Goal: Transaction & Acquisition: Purchase product/service

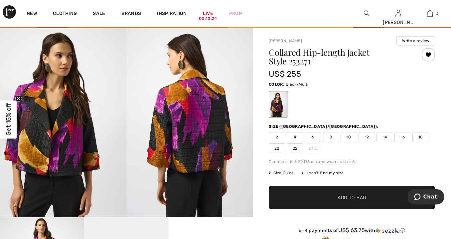
scroll to position [40, 0]
click at [403, 137] on span "16" at bounding box center [402, 137] width 17 height 10
click at [288, 172] on span "Size Guide" at bounding box center [281, 173] width 25 height 6
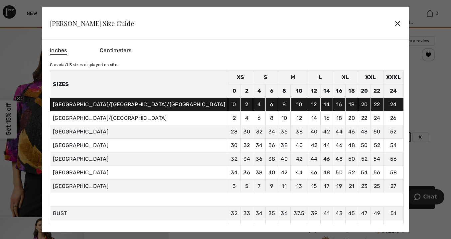
drag, startPoint x: 338, startPoint y: 24, endPoint x: 340, endPoint y: 33, distance: 9.3
click at [394, 24] on div "✕" at bounding box center [397, 23] width 7 height 14
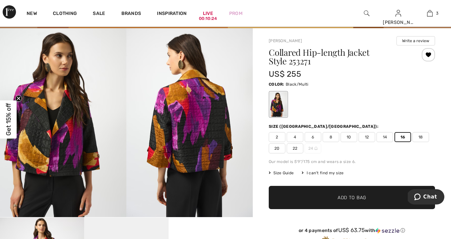
click at [346, 201] on span "Add to Bag" at bounding box center [351, 197] width 29 height 7
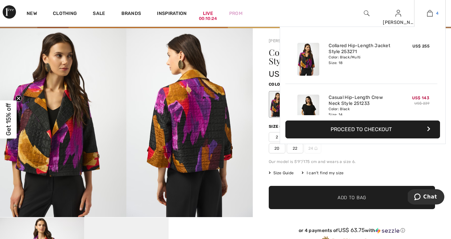
click at [430, 13] on img at bounding box center [430, 13] width 6 height 8
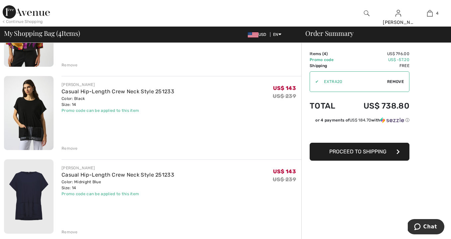
scroll to position [58, 0]
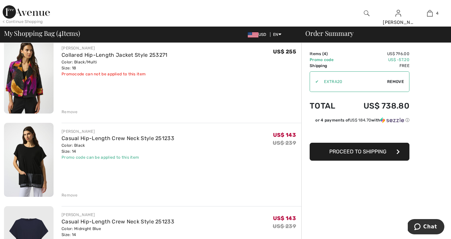
click at [72, 110] on div "Remove" at bounding box center [69, 112] width 16 height 6
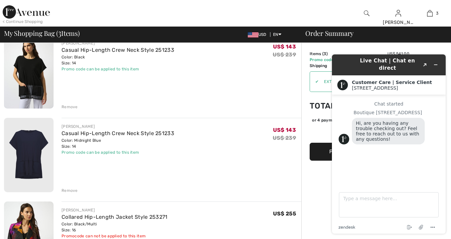
scroll to position [53, 0]
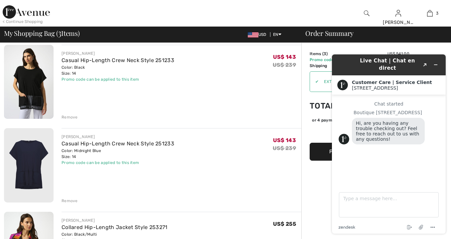
click at [259, 112] on div "JOSEPH RIBKOFF Casual Hip-Length Crew Neck Style 251233 Color: Black Size: 14 F…" at bounding box center [181, 82] width 240 height 75
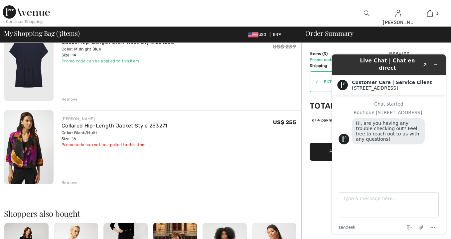
scroll to position [149, 0]
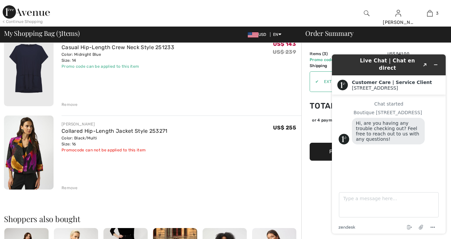
click at [69, 187] on div "Remove" at bounding box center [69, 188] width 16 height 6
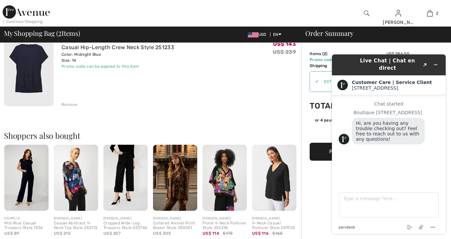
scroll to position [147, 0]
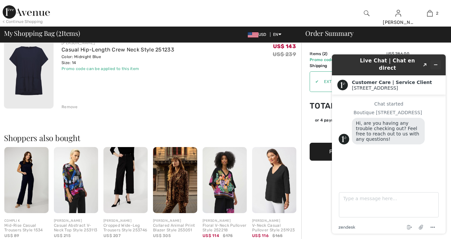
click at [435, 62] on icon "Minimize widget" at bounding box center [435, 64] width 5 height 5
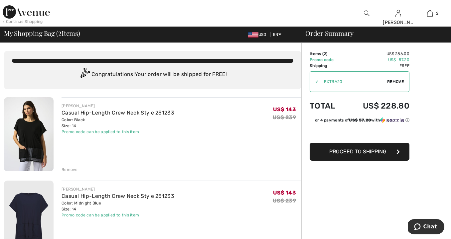
scroll to position [0, 0]
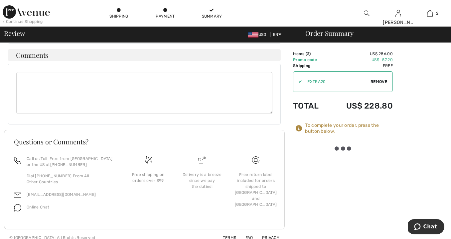
scroll to position [260, 0]
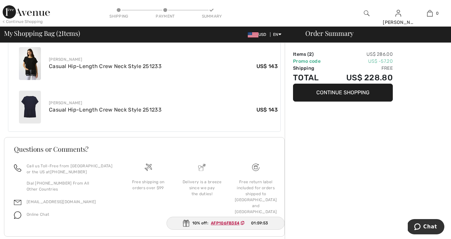
scroll to position [253, 0]
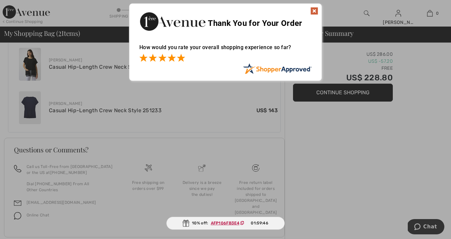
click at [181, 55] on span at bounding box center [181, 58] width 8 height 8
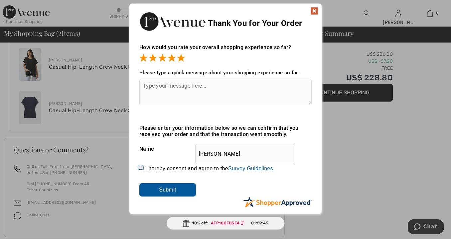
click at [385, 142] on div "Sorry! Something went wrong. Close Thank You for Your Order How would you rate …" at bounding box center [225, 109] width 451 height 218
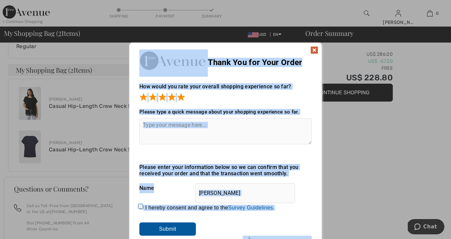
drag, startPoint x: 373, startPoint y: 167, endPoint x: 364, endPoint y: 160, distance: 10.9
click at [373, 167] on div "Sorry! Something went wrong. Close Thank You for Your Order How would you rate …" at bounding box center [225, 148] width 451 height 218
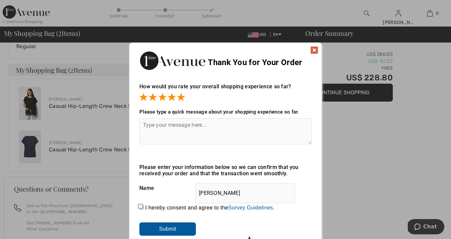
click at [315, 48] on img at bounding box center [314, 50] width 8 height 8
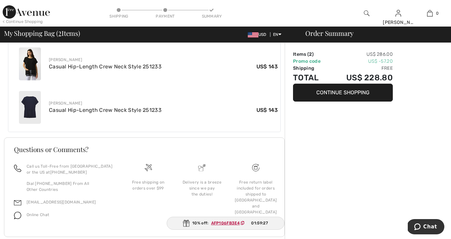
scroll to position [253, 0]
click at [229, 223] on ins "AFP106FB3E4" at bounding box center [225, 223] width 29 height 5
click at [199, 224] on div "10% off: AFP106FB3E4 01:59:24" at bounding box center [225, 223] width 118 height 13
click at [200, 222] on div "10% off: AFP106FB3E4 01:59:17" at bounding box center [226, 223] width 118 height 13
click at [185, 223] on img at bounding box center [186, 223] width 7 height 7
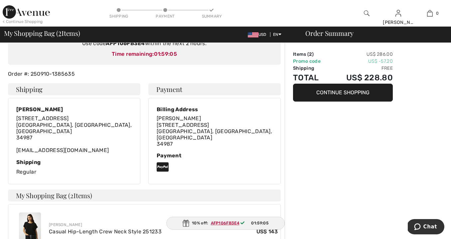
scroll to position [89, 0]
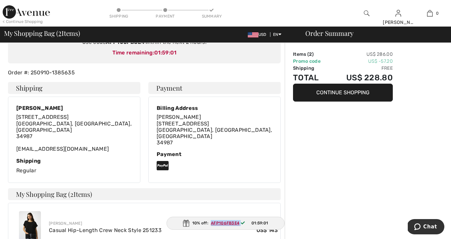
drag, startPoint x: 208, startPoint y: 220, endPoint x: 240, endPoint y: 223, distance: 31.7
click at [240, 223] on span "AFP106FB3E4" at bounding box center [229, 223] width 42 height 6
copy span "AFP106FB3E4"
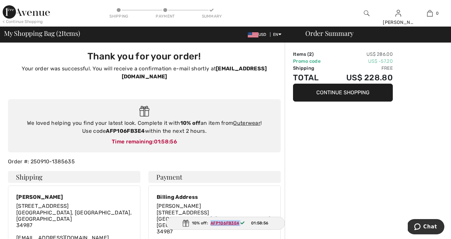
scroll to position [0, 0]
click at [32, 10] on img at bounding box center [26, 11] width 47 height 13
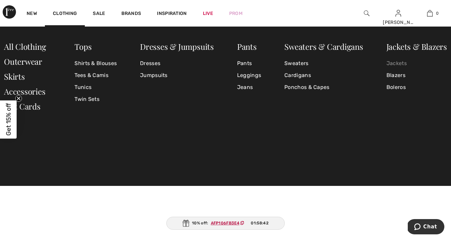
click at [393, 63] on link "Jackets" at bounding box center [416, 64] width 60 height 12
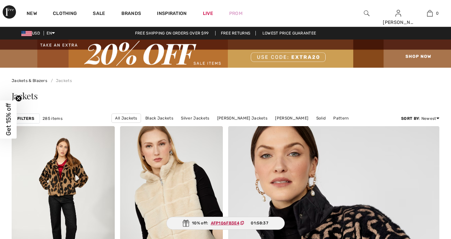
checkbox input "true"
click at [241, 119] on link "[PERSON_NAME] Jackets" at bounding box center [242, 118] width 57 height 9
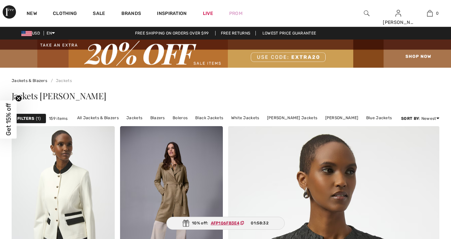
checkbox input "true"
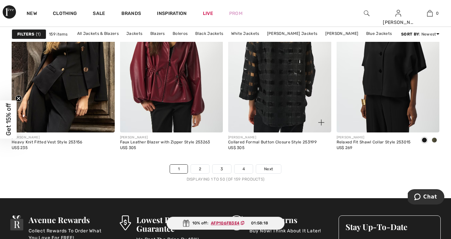
scroll to position [2865, 0]
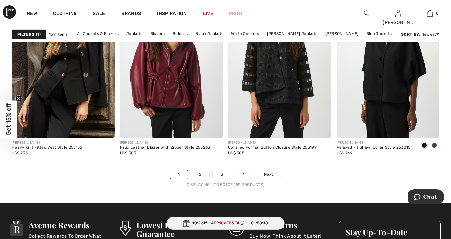
click at [199, 173] on link "2" at bounding box center [200, 174] width 18 height 9
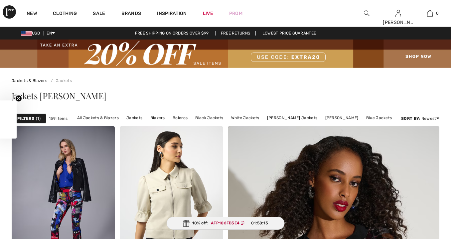
checkbox input "true"
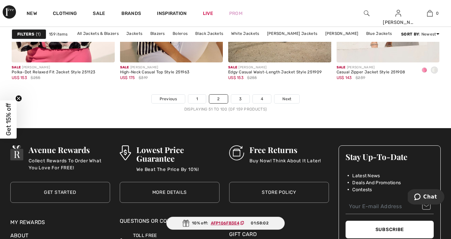
scroll to position [2943, 0]
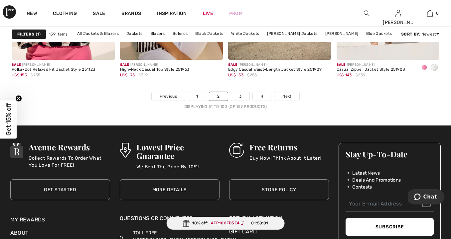
drag, startPoint x: 244, startPoint y: 97, endPoint x: 245, endPoint y: 102, distance: 5.4
click at [244, 97] on link "3" at bounding box center [240, 96] width 18 height 9
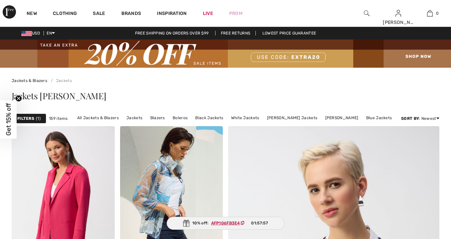
checkbox input "true"
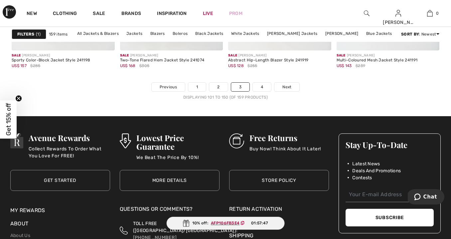
scroll to position [2966, 0]
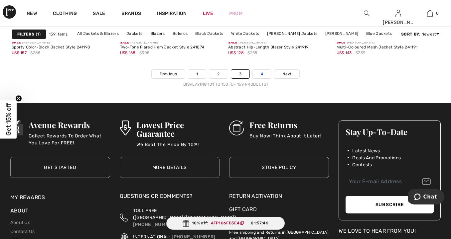
click at [263, 73] on link "4" at bounding box center [262, 74] width 18 height 9
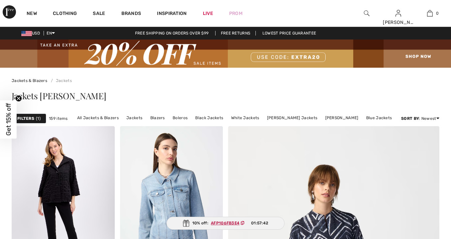
checkbox input "true"
click at [368, 12] on img at bounding box center [367, 13] width 6 height 8
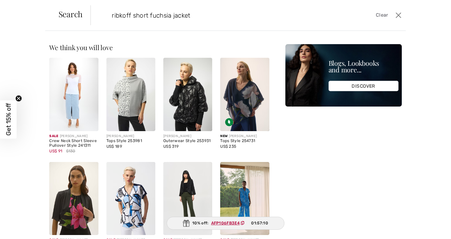
type input "ribkoff short fuchsia jacket"
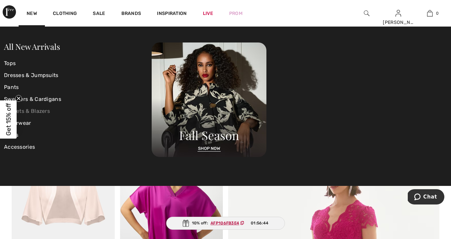
click at [41, 110] on link "Jackets & Blazers" at bounding box center [78, 111] width 148 height 12
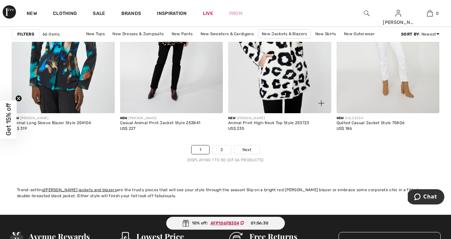
scroll to position [2881, 0]
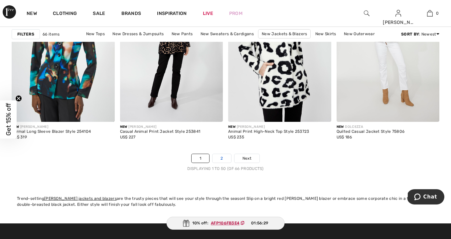
click at [223, 159] on link "2" at bounding box center [221, 158] width 18 height 9
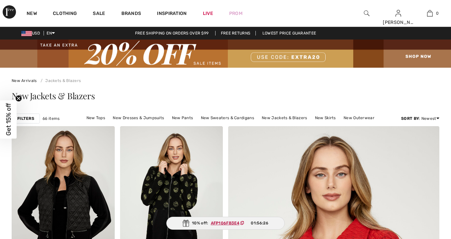
checkbox input "true"
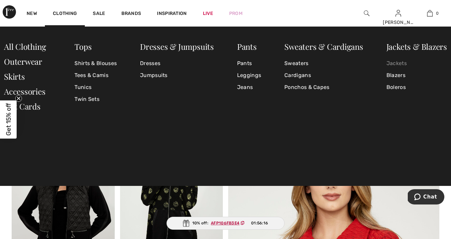
click at [396, 62] on link "Jackets" at bounding box center [416, 64] width 60 height 12
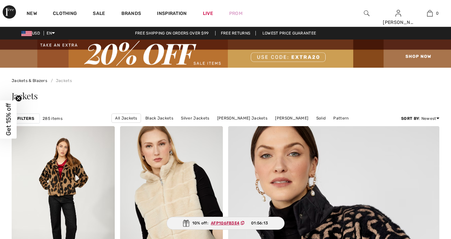
checkbox input "true"
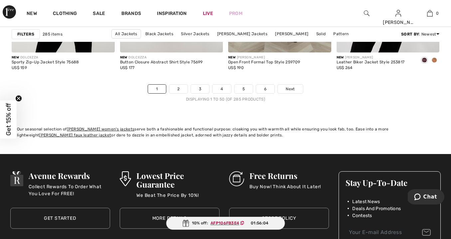
scroll to position [2955, 0]
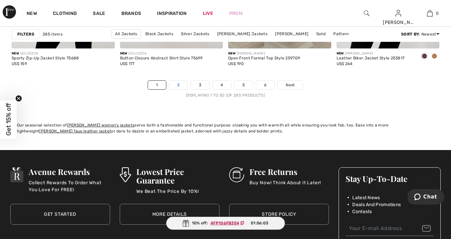
click at [175, 84] on link "2" at bounding box center [178, 85] width 18 height 9
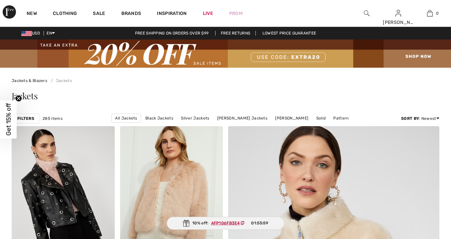
checkbox input "true"
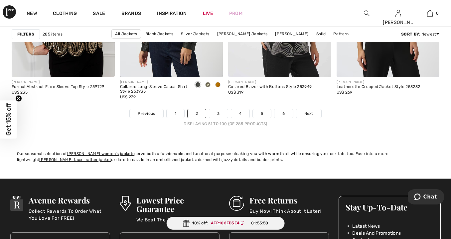
scroll to position [2910, 0]
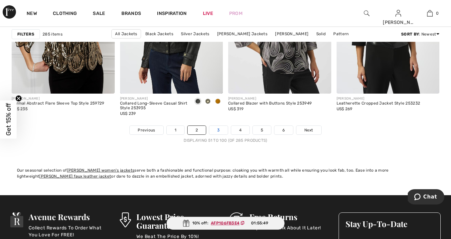
click at [217, 129] on link "3" at bounding box center [218, 130] width 18 height 9
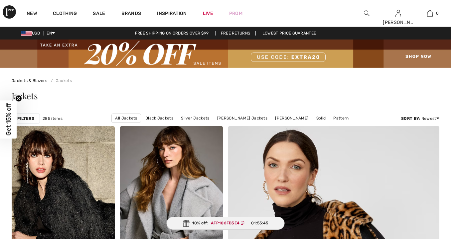
checkbox input "true"
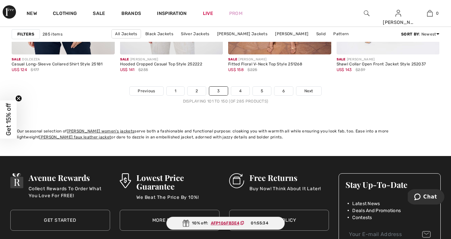
scroll to position [2951, 0]
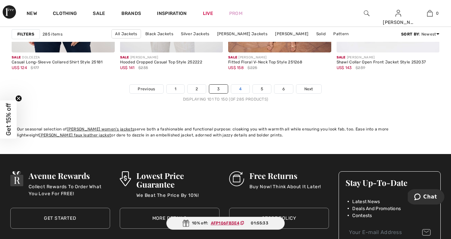
click at [237, 89] on link "4" at bounding box center [240, 89] width 18 height 9
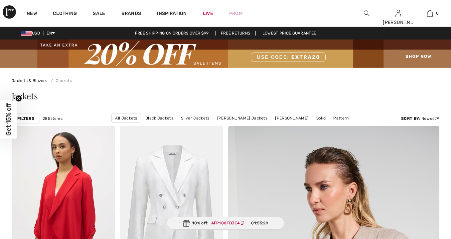
checkbox input "true"
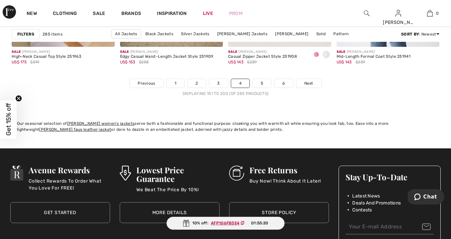
scroll to position [2957, 0]
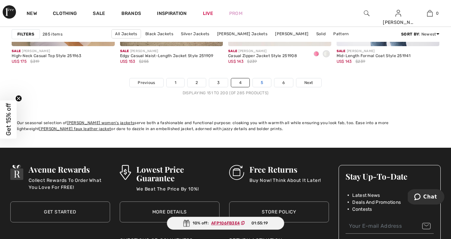
click at [260, 82] on link "5" at bounding box center [262, 82] width 18 height 9
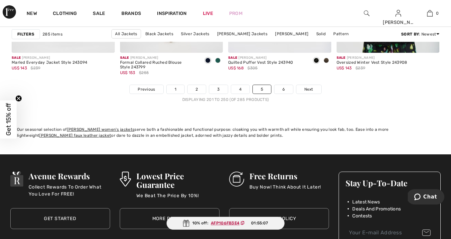
scroll to position [2952, 0]
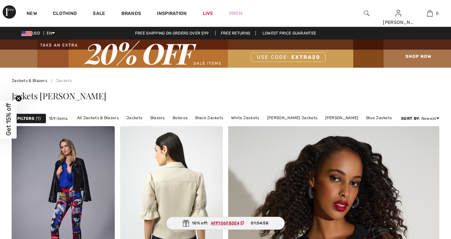
checkbox input "true"
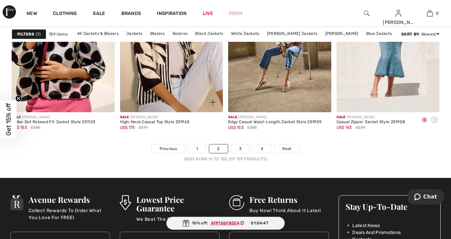
scroll to position [2892, 0]
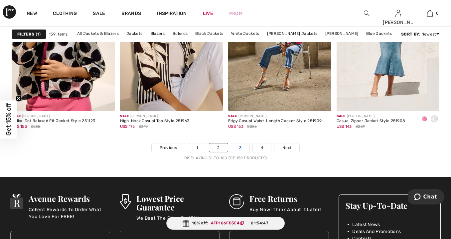
click at [241, 148] on link "3" at bounding box center [240, 148] width 18 height 9
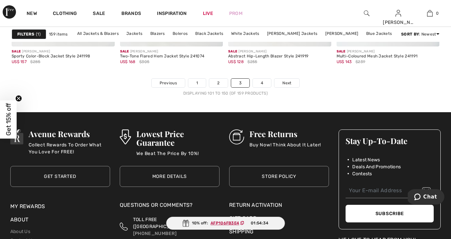
scroll to position [2957, 0]
drag, startPoint x: 196, startPoint y: 82, endPoint x: 194, endPoint y: 87, distance: 4.9
click at [196, 82] on link "1" at bounding box center [197, 82] width 18 height 9
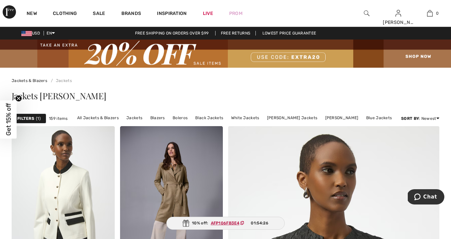
click at [364, 11] on img at bounding box center [367, 13] width 6 height 8
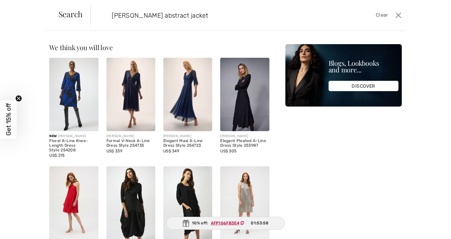
type input "[PERSON_NAME] abstract jacket"
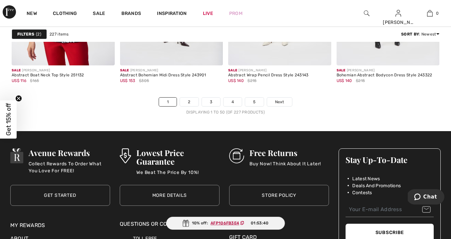
scroll to position [2938, 0]
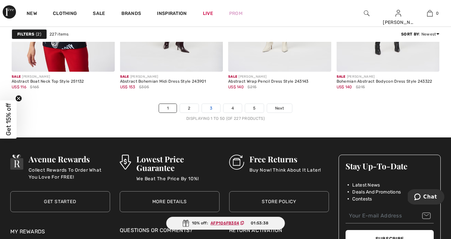
drag, startPoint x: 188, startPoint y: 106, endPoint x: 211, endPoint y: 111, distance: 23.5
click at [188, 106] on link "2" at bounding box center [189, 108] width 18 height 9
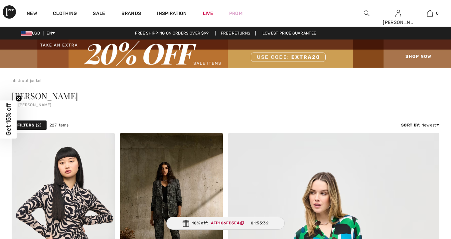
checkbox input "true"
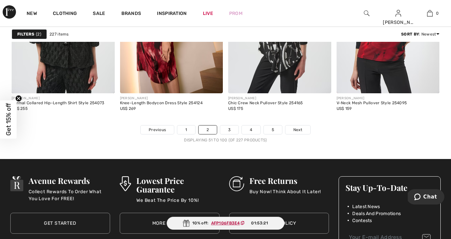
scroll to position [2917, 0]
click at [227, 129] on link "3" at bounding box center [229, 129] width 18 height 9
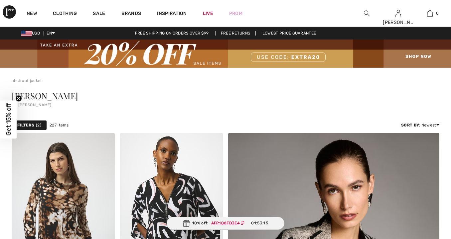
checkbox input "true"
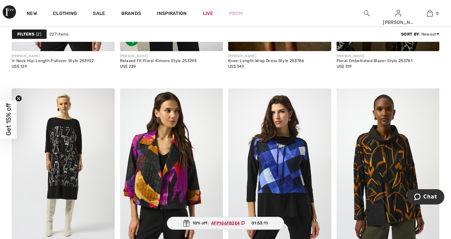
scroll to position [1300, 0]
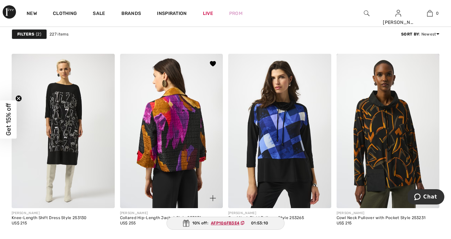
click at [178, 138] on img at bounding box center [171, 131] width 103 height 154
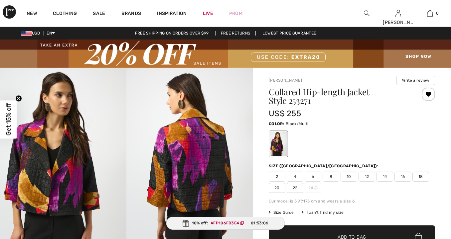
click at [404, 176] on span "16" at bounding box center [402, 177] width 17 height 10
checkbox input "true"
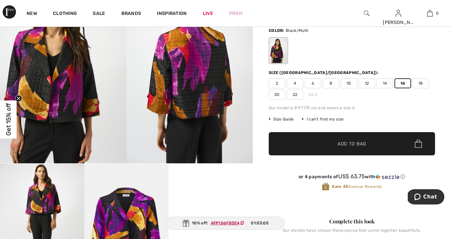
scroll to position [96, 0]
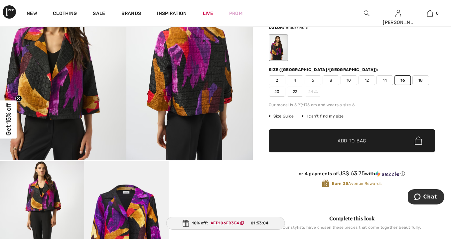
drag, startPoint x: 332, startPoint y: 141, endPoint x: 334, endPoint y: 150, distance: 9.2
click at [332, 141] on span "✔ Added to Bag" at bounding box center [341, 140] width 41 height 7
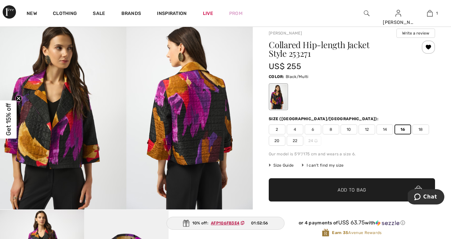
scroll to position [58, 0]
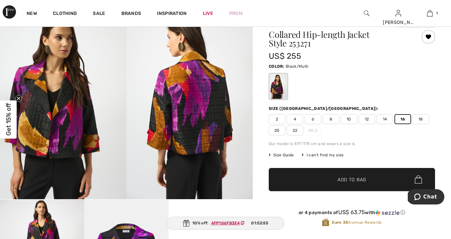
click at [328, 181] on span "✔ Added to Bag" at bounding box center [341, 179] width 41 height 7
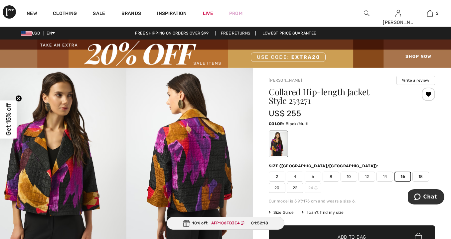
scroll to position [0, 0]
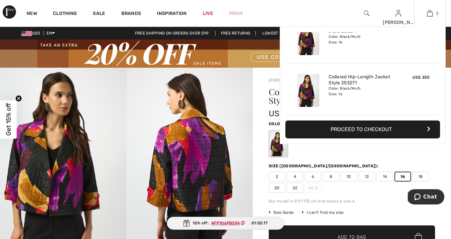
click at [433, 14] on link "2" at bounding box center [429, 13] width 31 height 8
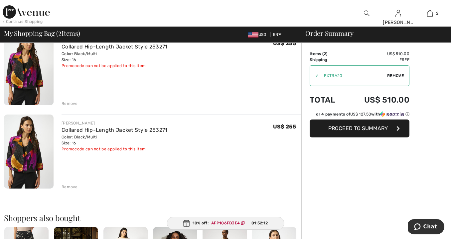
scroll to position [62, 0]
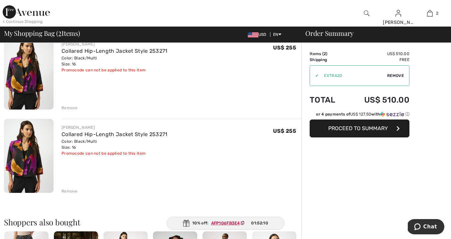
click at [70, 107] on div "Remove" at bounding box center [69, 108] width 16 height 6
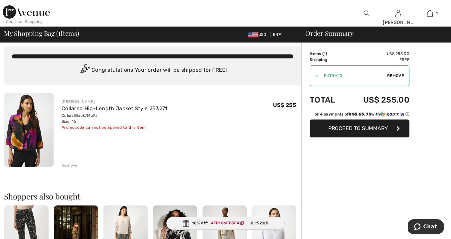
scroll to position [1, 0]
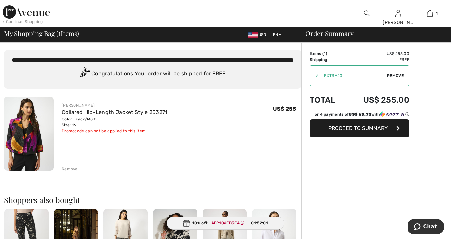
click at [333, 132] on button "Proceed to Summary" at bounding box center [359, 129] width 100 height 18
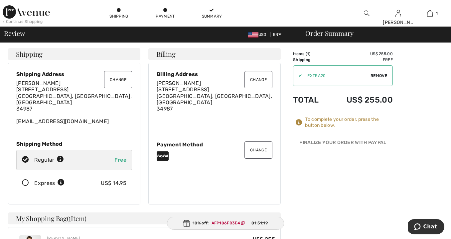
click at [226, 223] on ins "AFP106FB3E4" at bounding box center [225, 223] width 29 height 5
click at [375, 75] on span "Remove" at bounding box center [378, 76] width 17 height 6
paste input "AFP106FB3E4"
type input "AFP106FB3E4"
drag, startPoint x: 381, startPoint y: 75, endPoint x: 363, endPoint y: 88, distance: 22.6
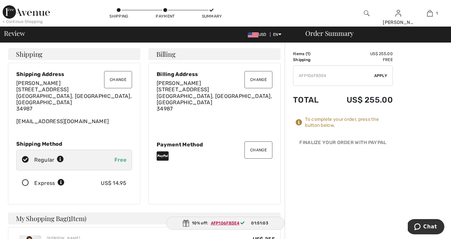
click at [381, 75] on span "Apply" at bounding box center [380, 76] width 13 height 6
click at [420, 227] on icon "Chat" at bounding box center [417, 227] width 7 height 7
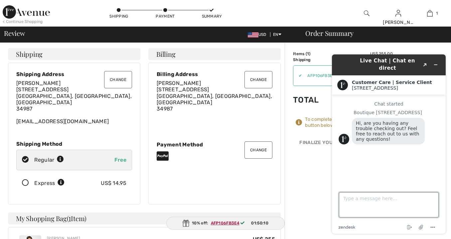
drag, startPoint x: 345, startPoint y: 203, endPoint x: 353, endPoint y: 203, distance: 8.0
click at [345, 203] on textarea "Type a message here..." at bounding box center [389, 204] width 100 height 25
click at [388, 199] on textarea "first I had 20 off Now I have 10 off if it doesn’t discount I will not finalize" at bounding box center [389, 204] width 100 height 25
type textarea "first I had 20 off or I have 10 off if it doesn’t discount I will not finalize"
click at [423, 206] on textarea "first I had 20 off or I have 10 off if it doesn’t discount I will not finalize" at bounding box center [389, 204] width 100 height 25
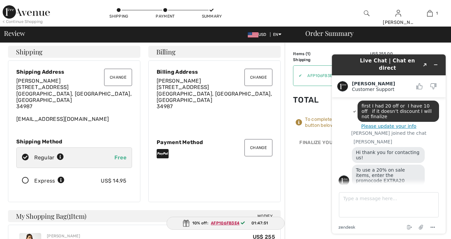
scroll to position [6, 0]
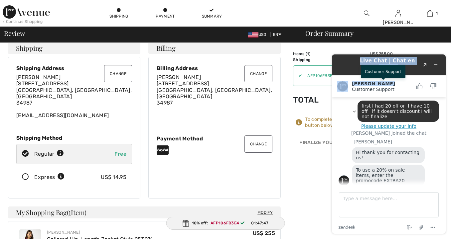
drag, startPoint x: 345, startPoint y: 61, endPoint x: 336, endPoint y: 76, distance: 17.7
click at [350, 81] on div "Live Chat | Chat en direct Created with Sketch. Amanda Customer Support Custome…" at bounding box center [389, 145] width 114 height 180
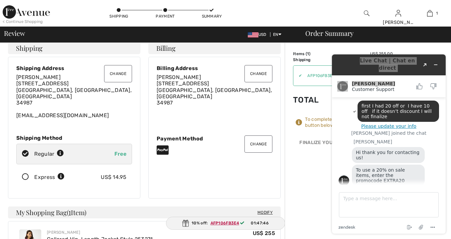
click at [323, 101] on td "Total" at bounding box center [311, 100] width 36 height 23
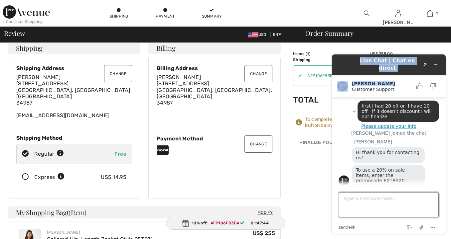
click at [357, 204] on textarea "Type a message here..." at bounding box center [389, 204] width 100 height 25
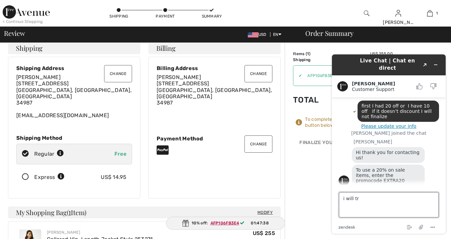
type textarea "i will try"
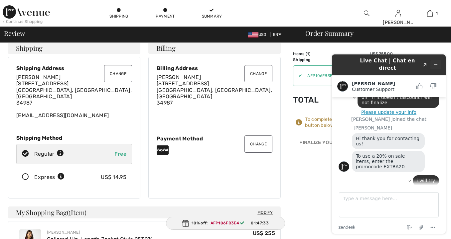
click at [436, 60] on button "Minimize widget" at bounding box center [435, 64] width 11 height 9
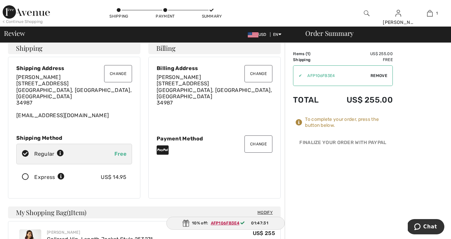
click at [376, 75] on span "Remove" at bounding box center [378, 76] width 17 height 6
click at [309, 76] on input "TEXT" at bounding box center [333, 76] width 81 height 20
type input "EXTRA20"
click at [381, 75] on span "Apply" at bounding box center [380, 76] width 13 height 6
click at [427, 227] on span "1 new" at bounding box center [428, 227] width 18 height 6
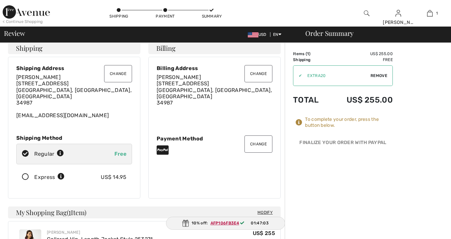
scroll to position [87, 0]
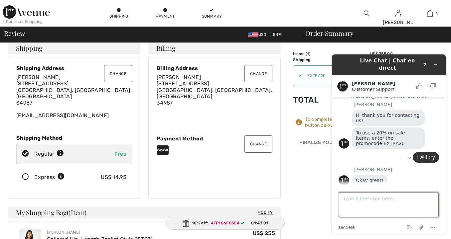
drag, startPoint x: 352, startPoint y: 201, endPoint x: 446, endPoint y: 202, distance: 93.7
click at [352, 201] on textarea "Type a message here..." at bounding box center [389, 204] width 100 height 25
type textarea "YOU WANT ME TO FINALIZE BUT I DON’T SEE IT TAKEN OFF."
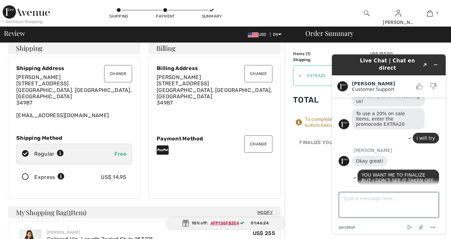
scroll to position [130, 0]
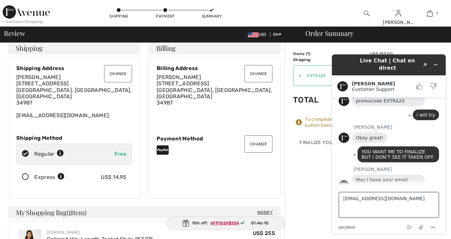
type textarea "francinerosen@aol.com"
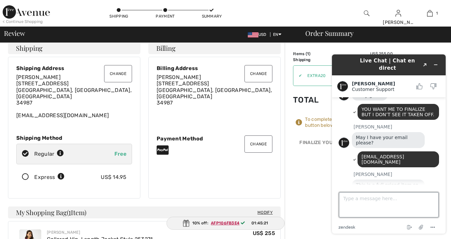
scroll to position [190, 0]
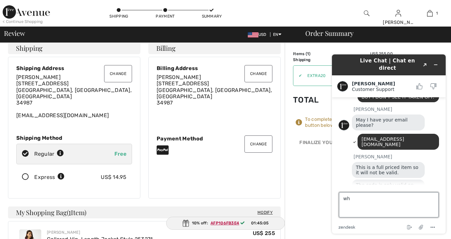
type textarea "w"
type textarea "thank you I will wait to buy"
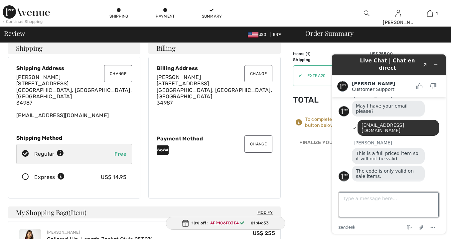
scroll to position [227, 0]
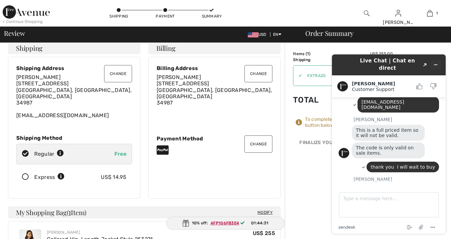
click at [437, 62] on icon "Minimize widget" at bounding box center [435, 64] width 5 height 5
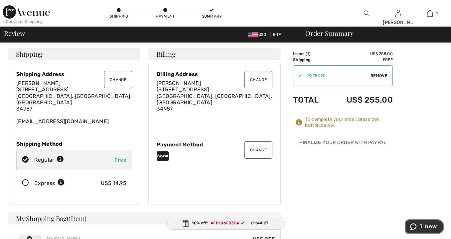
scroll to position [0, 0]
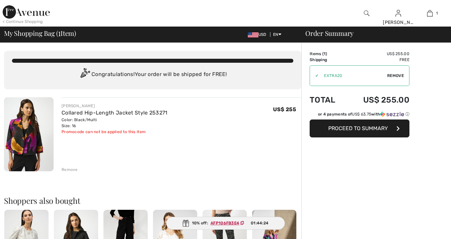
scroll to position [1, 0]
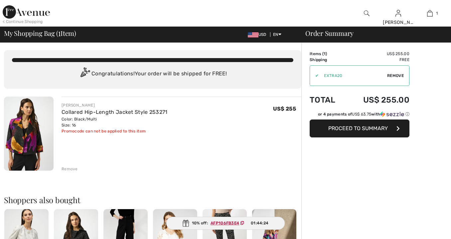
checkbox input "true"
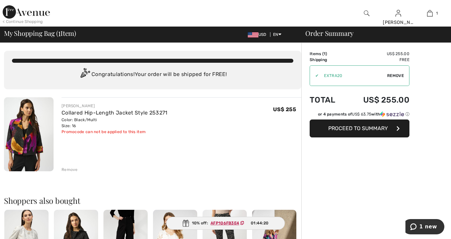
click at [77, 7] on div at bounding box center [165, 13] width 225 height 27
drag, startPoint x: 98, startPoint y: 10, endPoint x: 153, endPoint y: 13, distance: 55.3
click at [153, 13] on div at bounding box center [165, 13] width 225 height 27
